Goal: Transaction & Acquisition: Download file/media

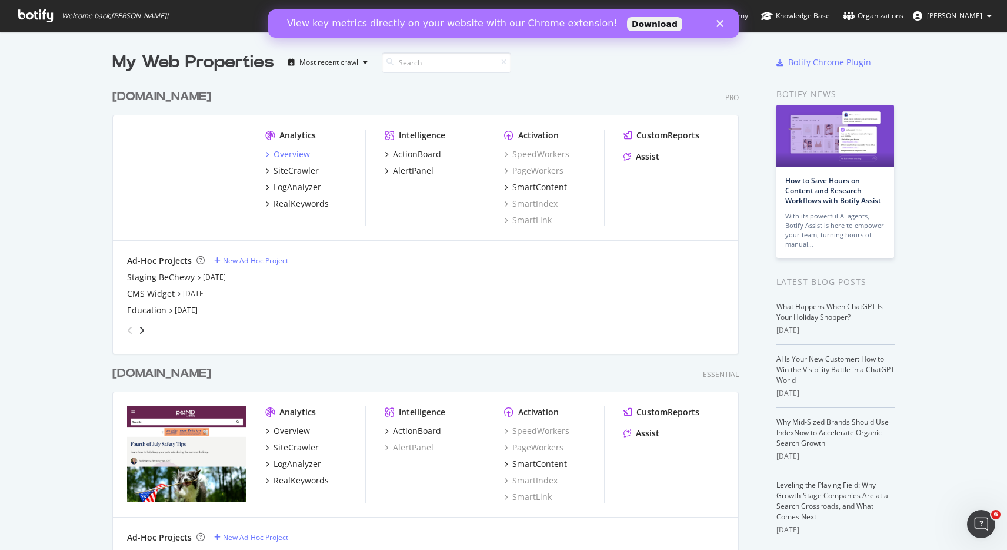
click at [293, 154] on div "Overview" at bounding box center [292, 154] width 36 height 12
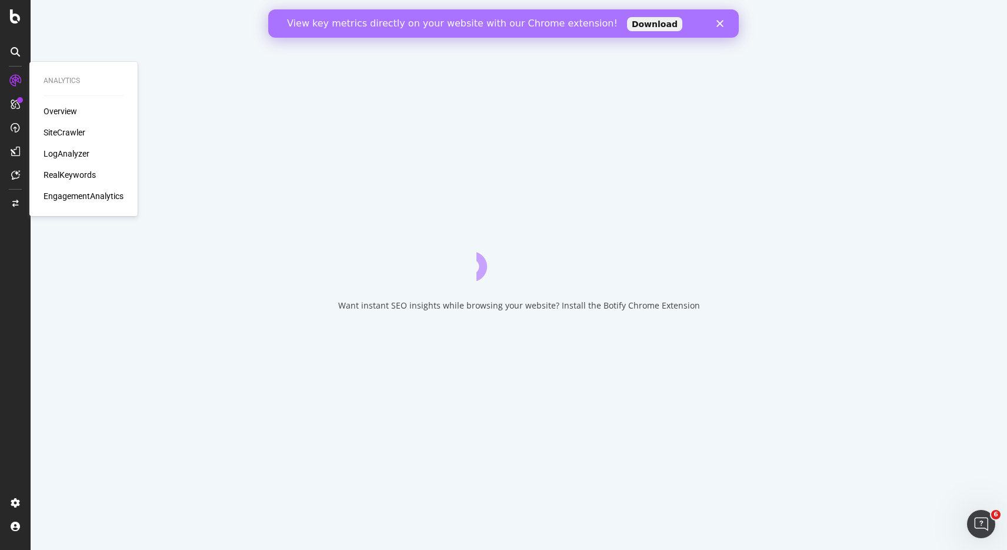
click at [60, 129] on div "SiteCrawler" at bounding box center [65, 133] width 42 height 12
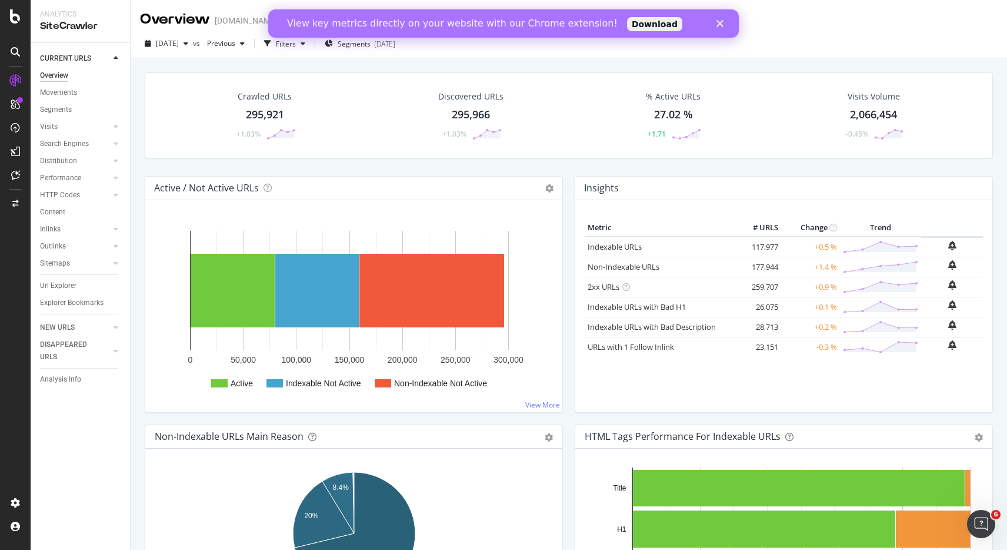
click at [267, 109] on div "295,921" at bounding box center [265, 114] width 38 height 15
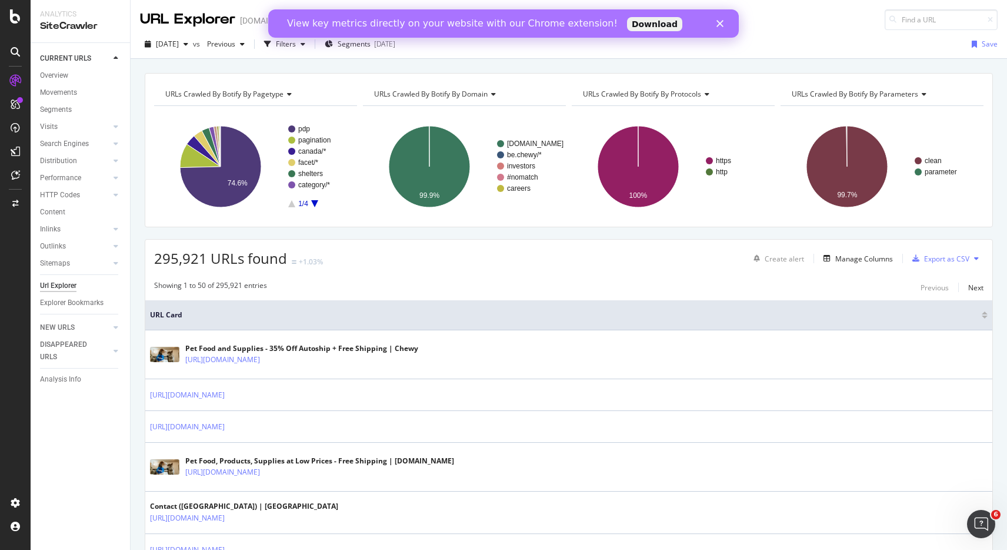
click at [718, 24] on icon "Close" at bounding box center [720, 23] width 7 height 7
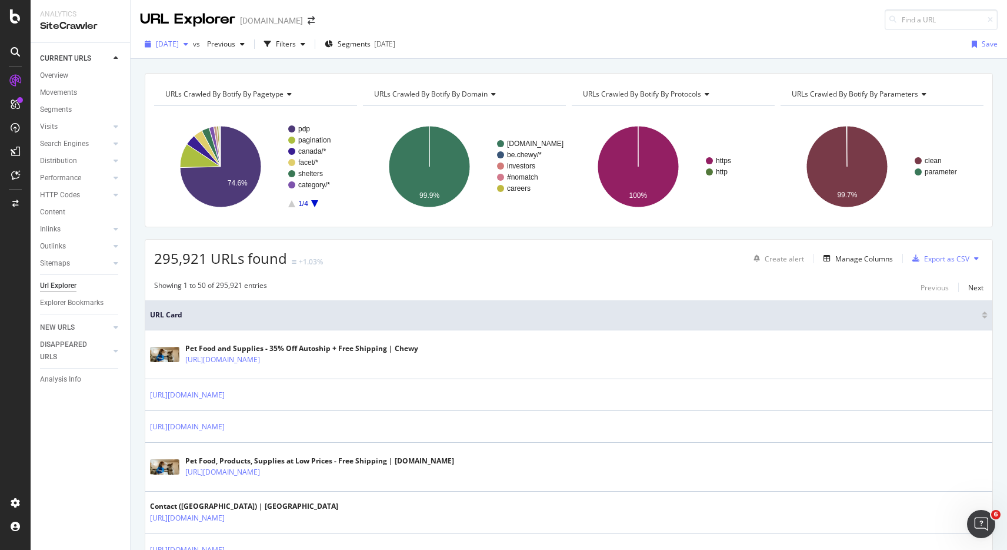
click at [189, 49] on div "[DATE]" at bounding box center [166, 44] width 53 height 18
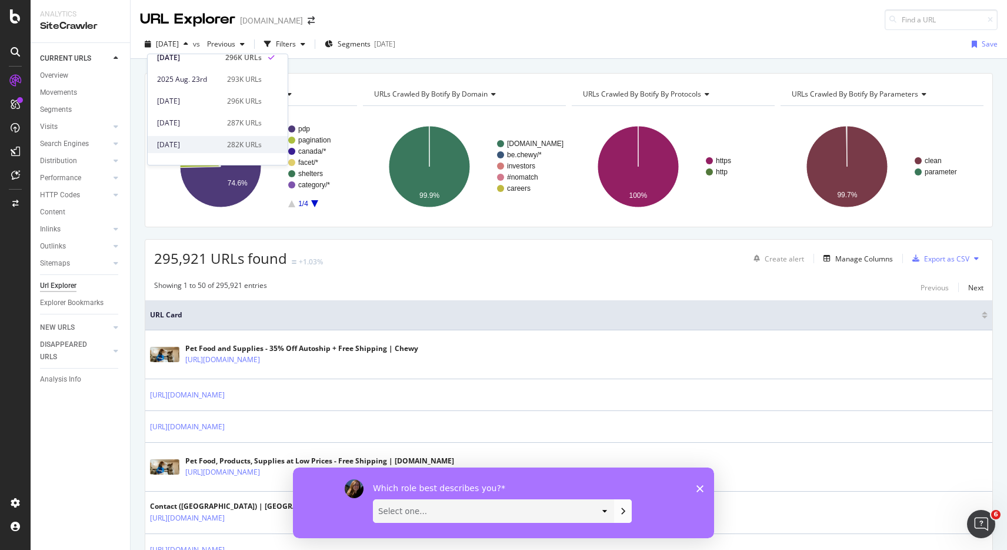
scroll to position [29, 0]
click at [217, 126] on div "[DATE] 287K URLs" at bounding box center [209, 122] width 105 height 11
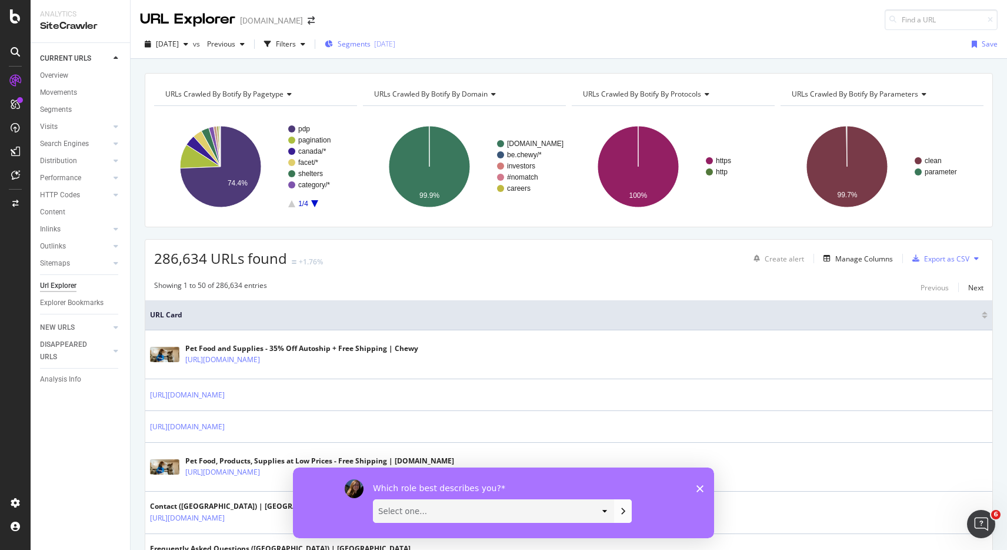
click at [395, 46] on div "[DATE]" at bounding box center [384, 44] width 21 height 10
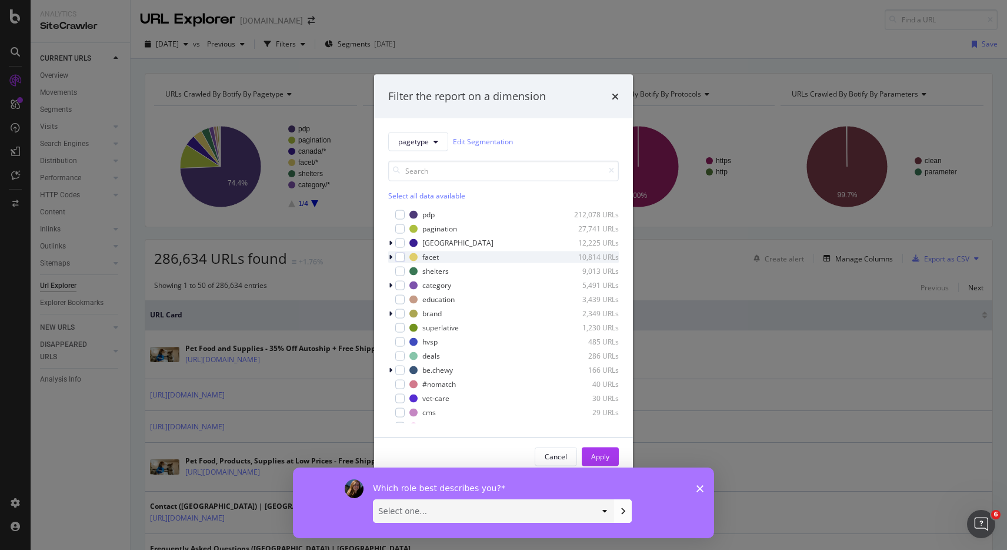
click at [392, 257] on icon "modal" at bounding box center [391, 256] width 4 height 7
click at [391, 257] on icon "modal" at bounding box center [390, 256] width 5 height 7
click at [404, 258] on div "modal" at bounding box center [399, 256] width 9 height 9
click at [596, 456] on div "Apply" at bounding box center [600, 456] width 18 height 10
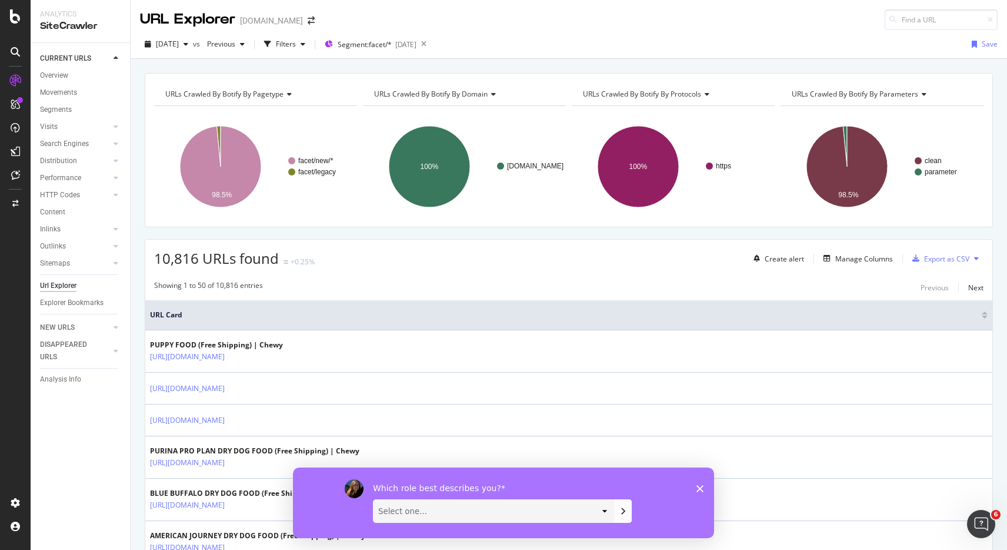
click at [697, 487] on icon "Close survey" at bounding box center [700, 487] width 7 height 7
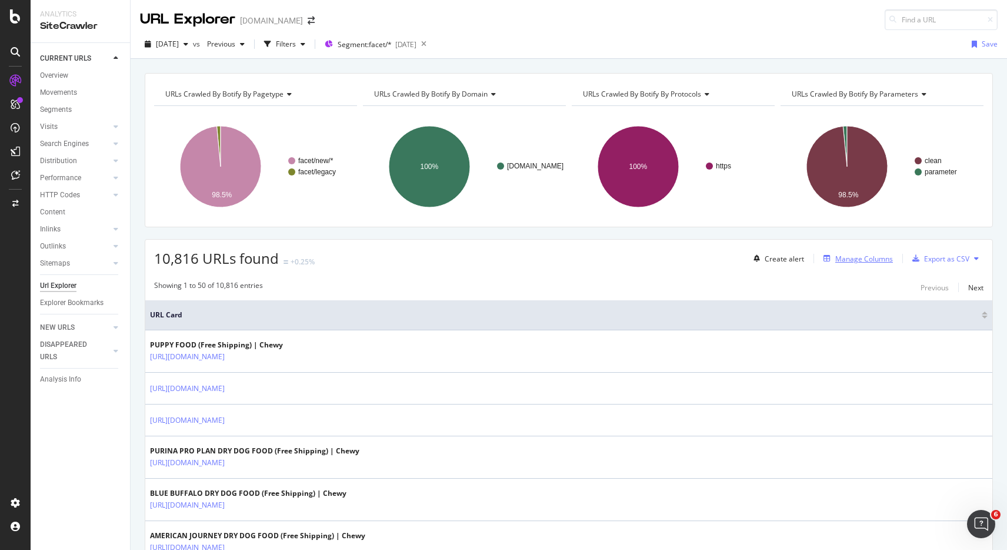
click at [851, 256] on div "Manage Columns" at bounding box center [865, 259] width 58 height 10
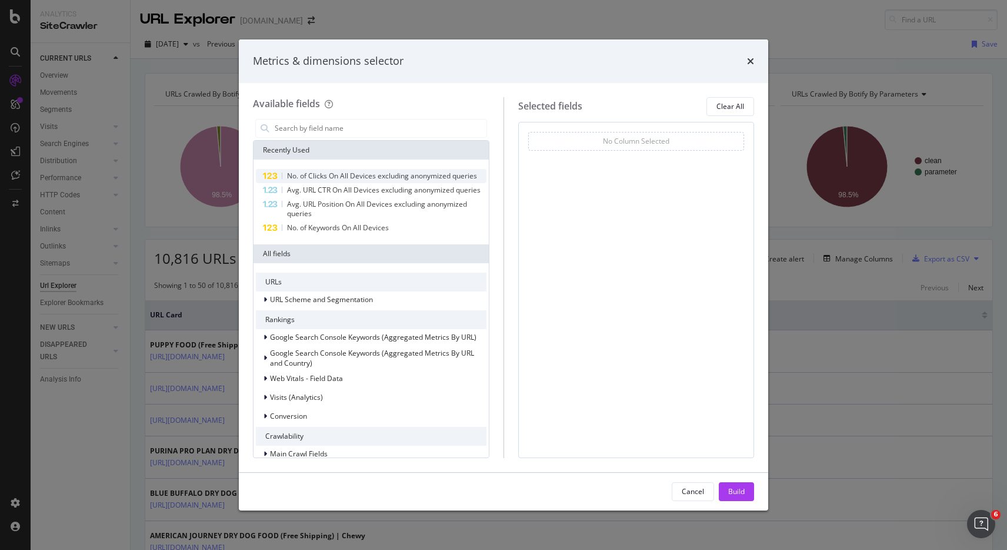
click at [428, 171] on span "No. of Clicks On All Devices excluding anonymized queries" at bounding box center [382, 176] width 190 height 10
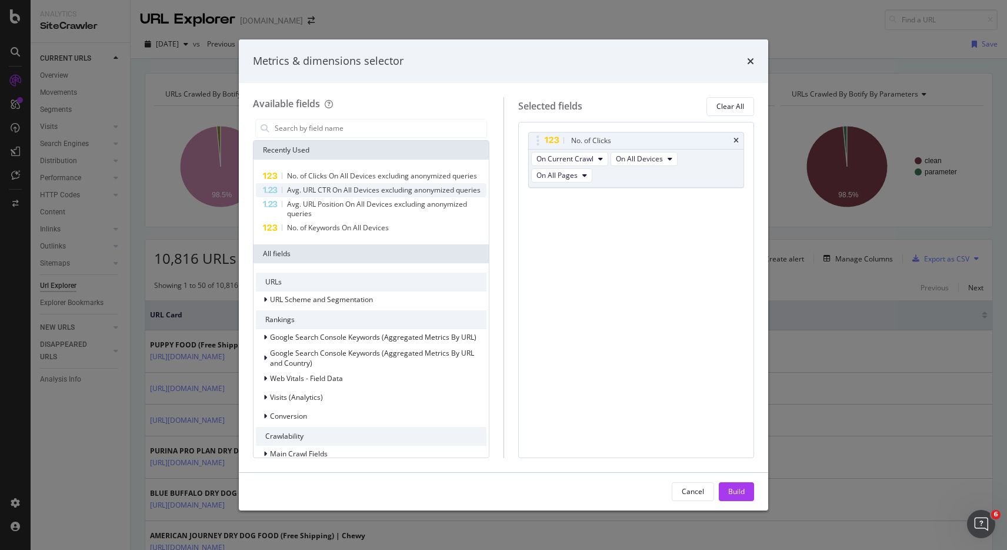
click at [414, 187] on span "Avg. URL CTR On All Devices excluding anonymized queries" at bounding box center [384, 190] width 194 height 10
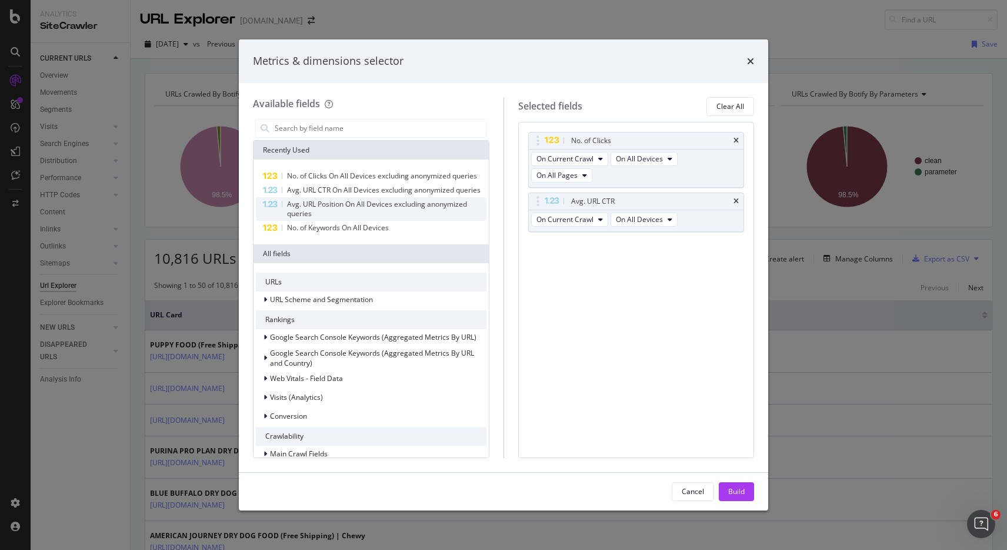
click at [406, 199] on span "Avg. URL Position On All Devices excluding anonymized queries" at bounding box center [377, 208] width 180 height 19
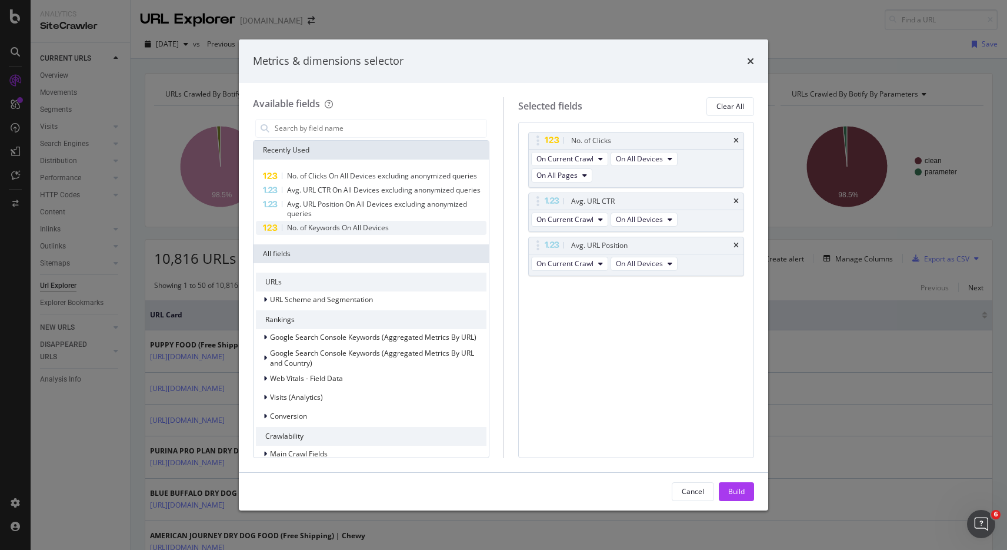
click at [403, 227] on div "No. of Keywords On All Devices" at bounding box center [371, 228] width 231 height 14
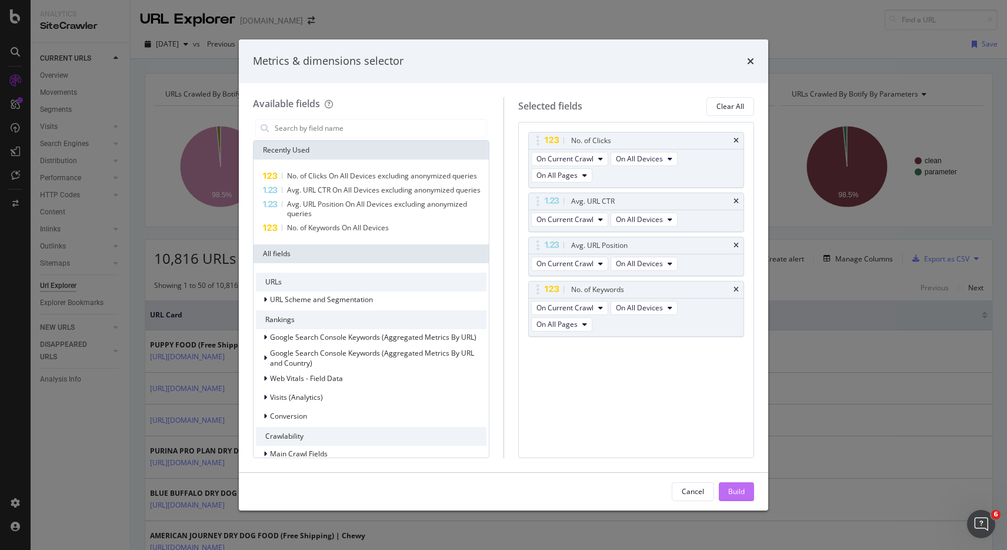
click at [736, 490] on div "Build" at bounding box center [737, 491] width 16 height 10
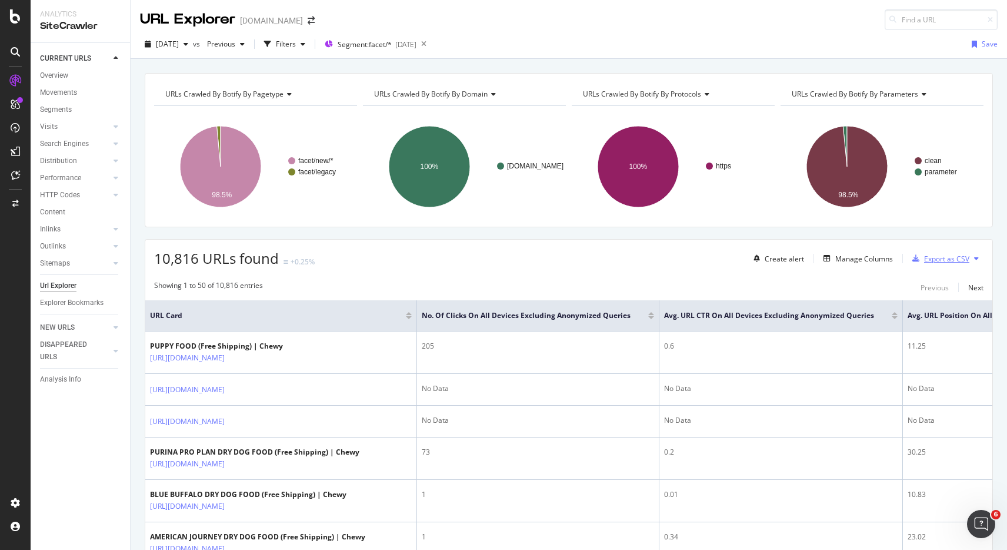
click at [933, 257] on div "Export as CSV" at bounding box center [947, 259] width 45 height 10
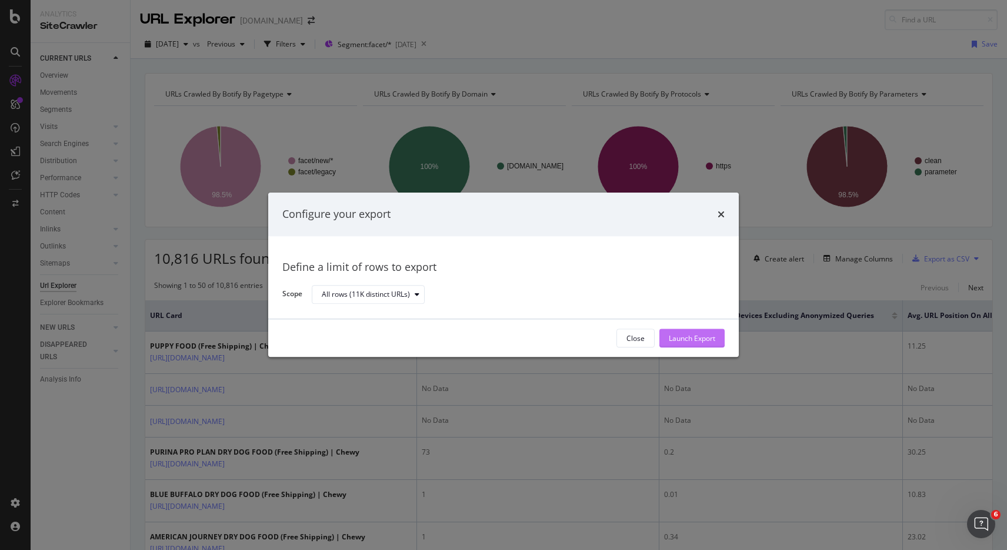
click at [702, 334] on div "Launch Export" at bounding box center [692, 338] width 46 height 10
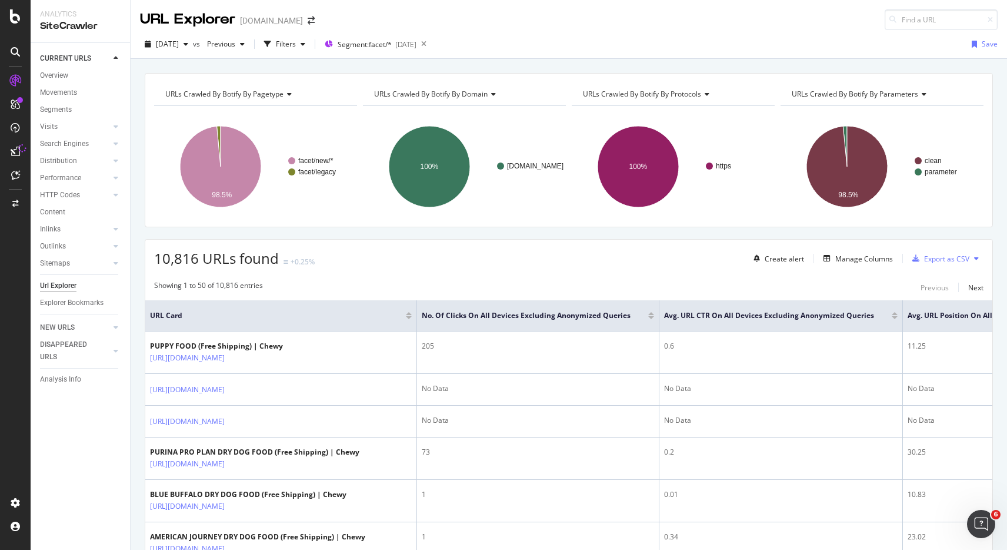
click at [19, 146] on icon at bounding box center [22, 148] width 8 height 8
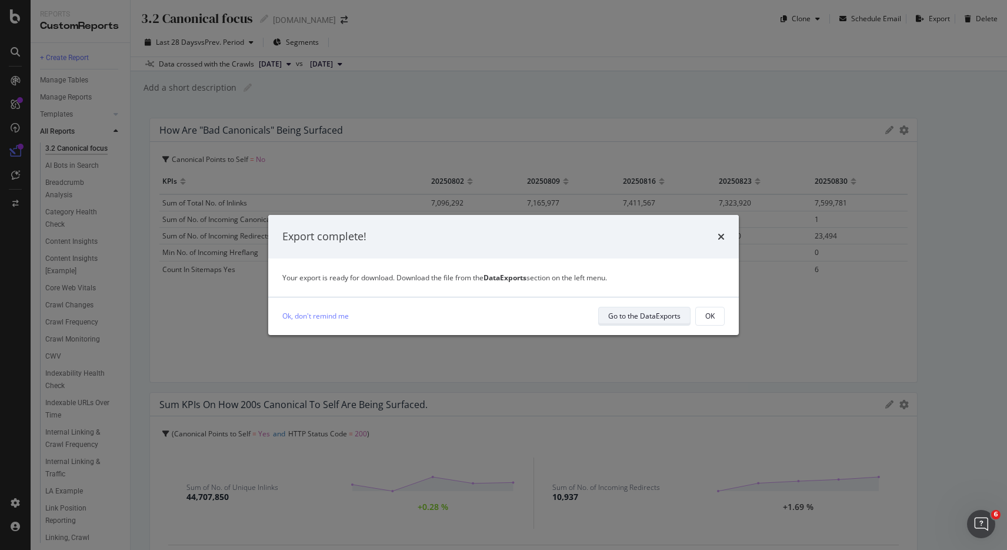
click at [644, 312] on div "Go to the DataExports" at bounding box center [644, 316] width 72 height 10
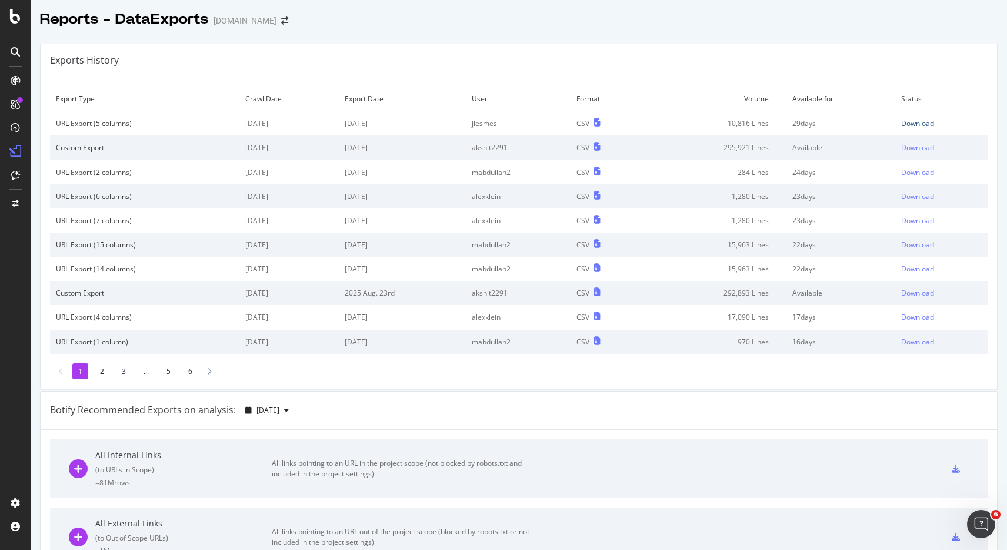
click at [907, 125] on div "Download" at bounding box center [918, 123] width 33 height 10
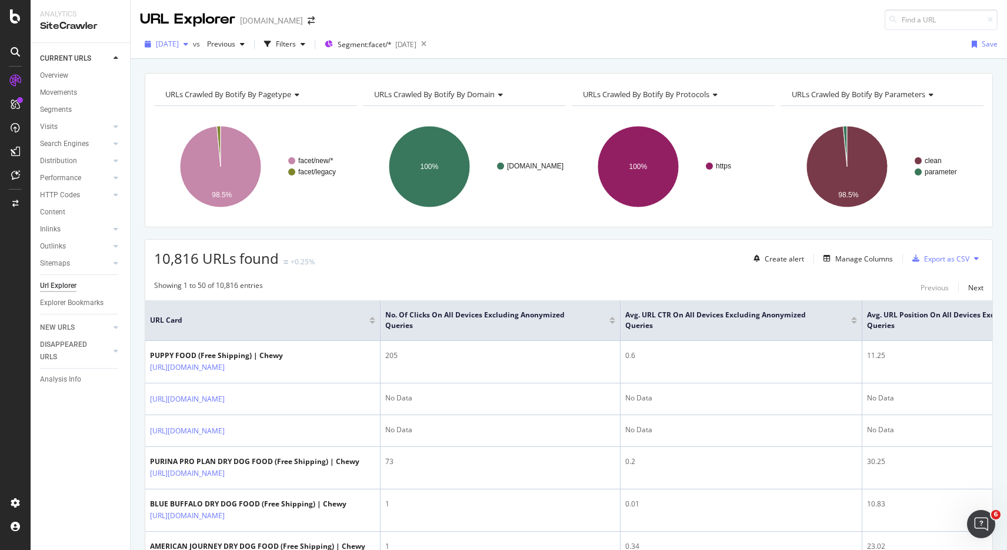
click at [176, 49] on div "[DATE]" at bounding box center [166, 44] width 53 height 18
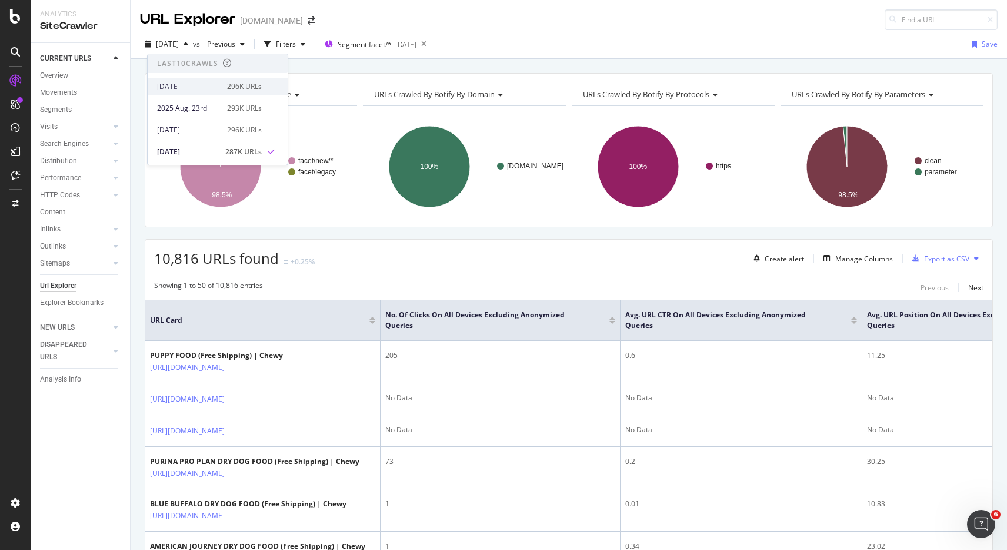
click at [222, 89] on div "[DATE] 296K URLs" at bounding box center [209, 86] width 105 height 11
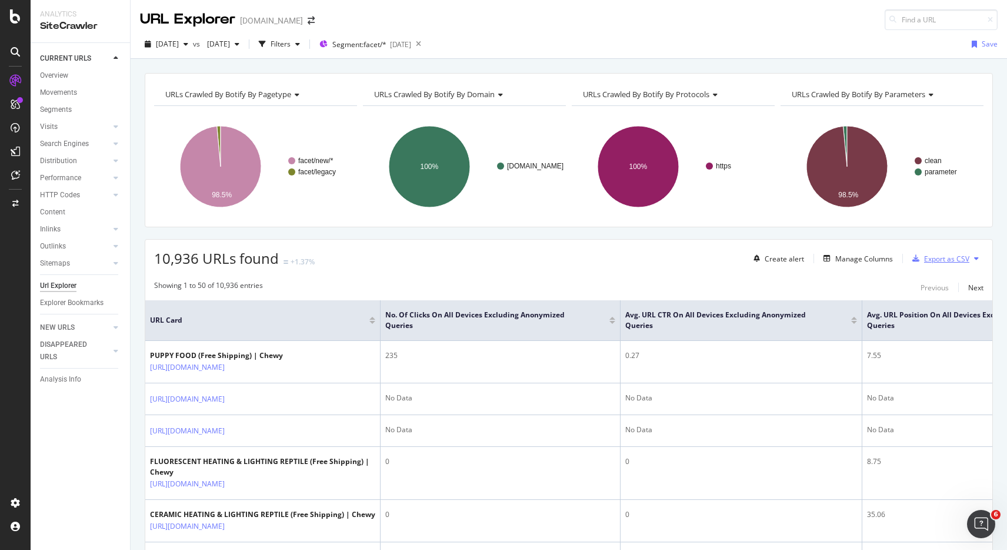
click at [958, 258] on div "Export as CSV" at bounding box center [947, 259] width 45 height 10
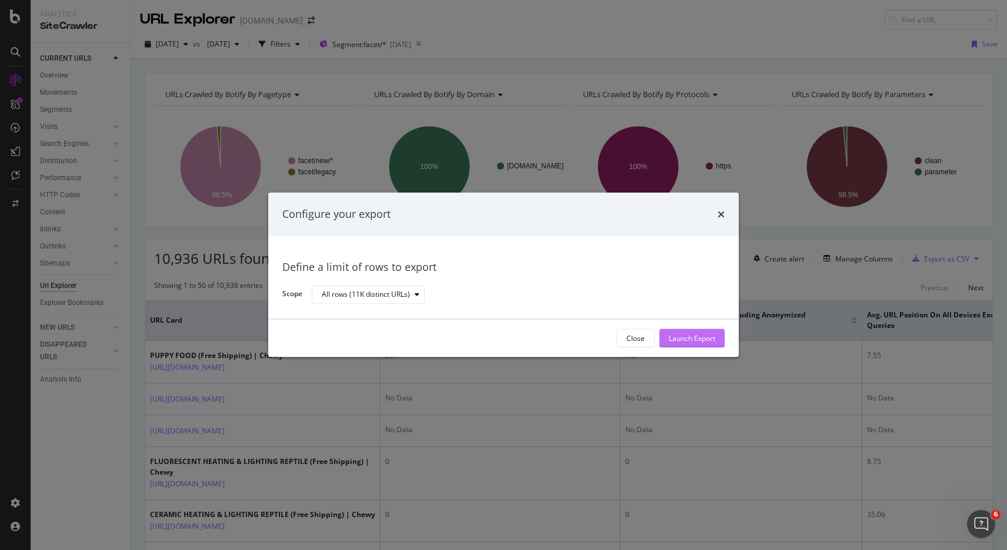
click at [714, 337] on div "Launch Export" at bounding box center [692, 338] width 46 height 10
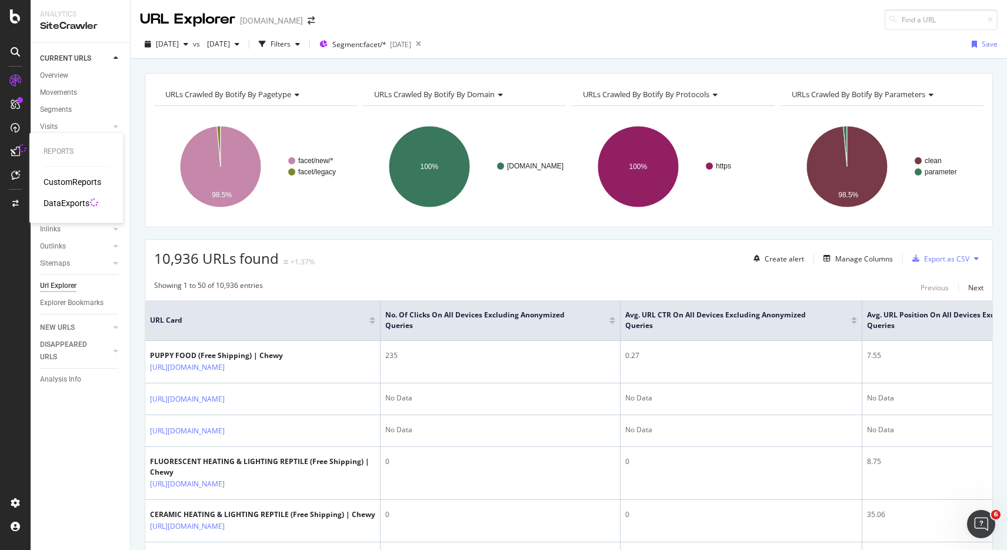
click at [56, 205] on div "DataExports" at bounding box center [67, 203] width 46 height 12
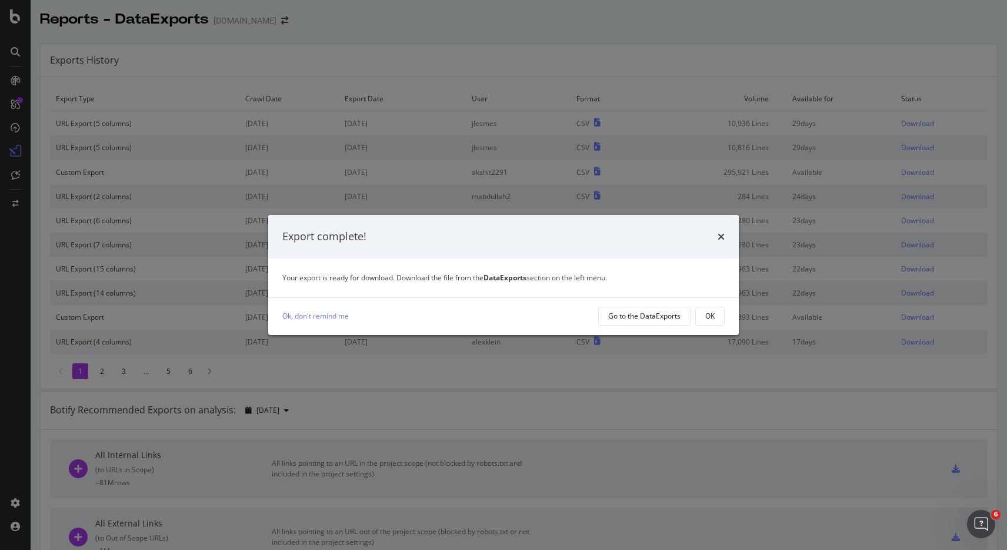
click at [706, 317] on div "OK" at bounding box center [710, 316] width 9 height 10
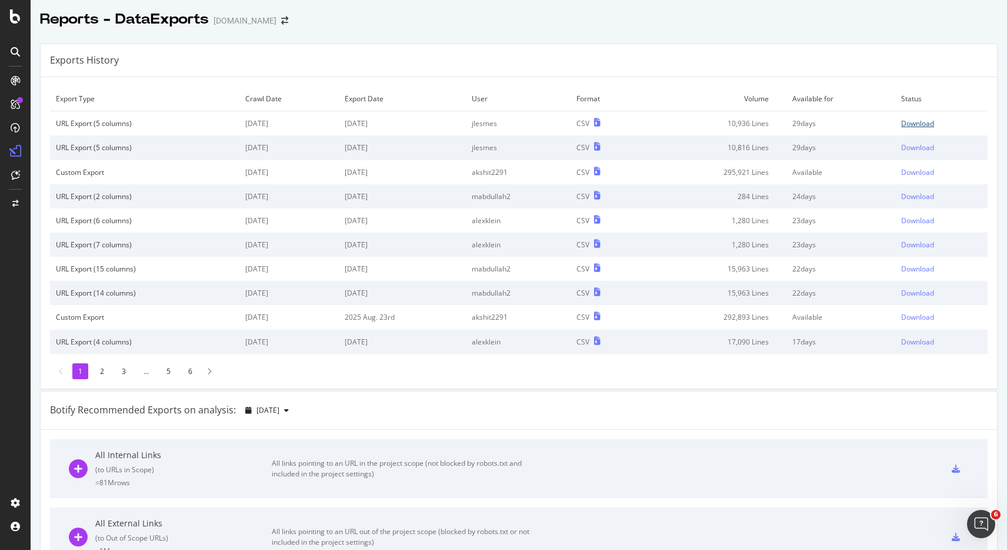
click at [928, 124] on div "Download" at bounding box center [918, 123] width 33 height 10
click at [770, 5] on div "Reports - DataExports [DOMAIN_NAME]" at bounding box center [519, 14] width 977 height 29
